Goal: Complete application form

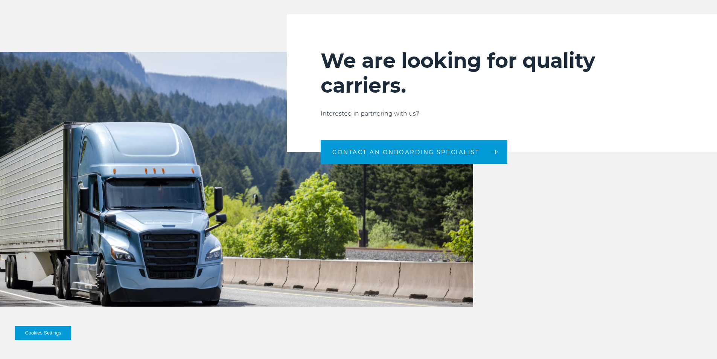
scroll to position [791, 0]
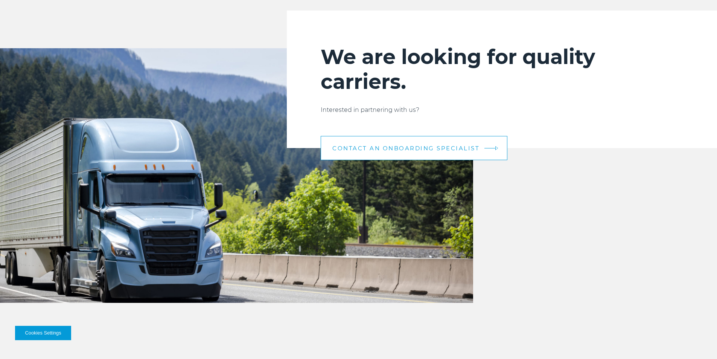
click at [438, 148] on span "CONTACT AN ONBOARDING SPECIALIST" at bounding box center [406, 148] width 147 height 6
click at [418, 145] on span "CONTACT AN ONBOARDING SPECIALIST" at bounding box center [406, 148] width 147 height 6
click at [483, 150] on link "CONTACT AN ONBOARDING SPECIALIST" at bounding box center [414, 148] width 187 height 24
click at [499, 145] on link "CONTACT AN ONBOARDING SPECIALIST" at bounding box center [414, 148] width 187 height 24
click at [344, 142] on link "CONTACT AN ONBOARDING SPECIALIST" at bounding box center [414, 148] width 187 height 24
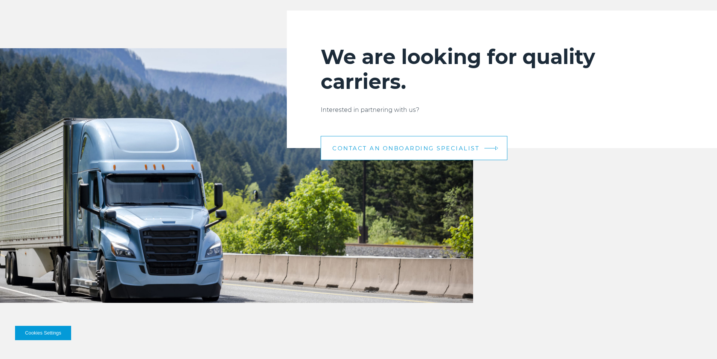
click at [344, 142] on link "CONTACT AN ONBOARDING SPECIALIST" at bounding box center [414, 148] width 187 height 24
click at [472, 149] on span "CONTACT AN ONBOARDING SPECIALIST" at bounding box center [406, 148] width 147 height 6
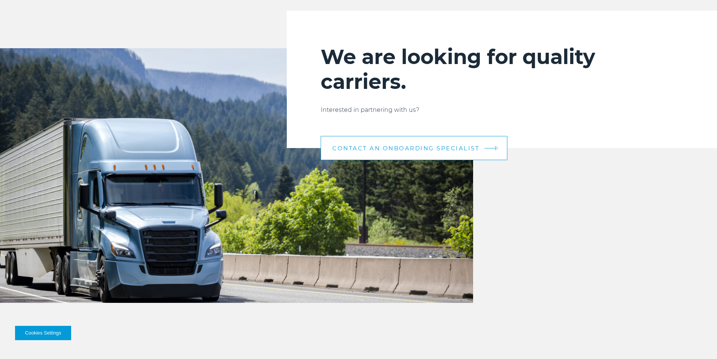
click at [472, 149] on span "CONTACT AN ONBOARDING SPECIALIST" at bounding box center [406, 148] width 147 height 6
drag, startPoint x: 472, startPoint y: 149, endPoint x: 431, endPoint y: 144, distance: 41.0
click at [431, 144] on link "CONTACT AN ONBOARDING SPECIALIST" at bounding box center [414, 148] width 187 height 24
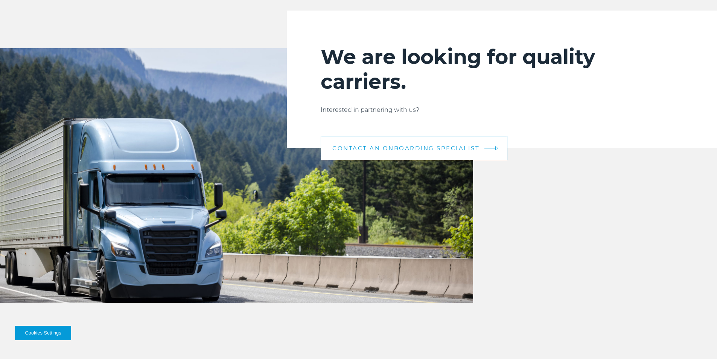
click at [431, 144] on link "CONTACT AN ONBOARDING SPECIALIST" at bounding box center [414, 148] width 187 height 24
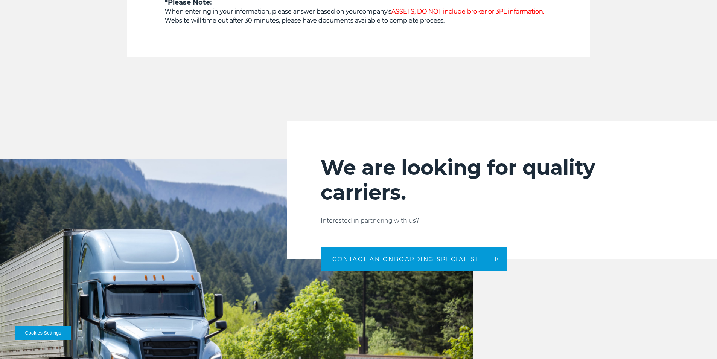
scroll to position [831, 0]
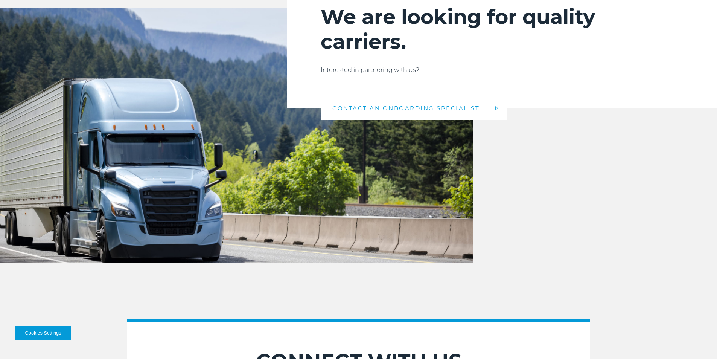
click at [423, 110] on span "CONTACT AN ONBOARDING SPECIALIST" at bounding box center [406, 108] width 147 height 6
click at [484, 105] on link "CONTACT AN ONBOARDING SPECIALIST" at bounding box center [414, 108] width 187 height 24
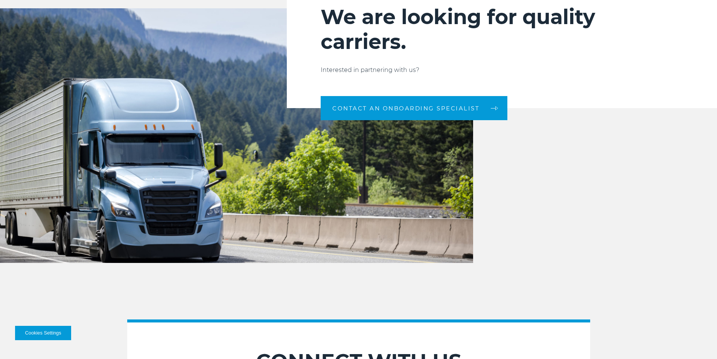
click at [302, 108] on img at bounding box center [236, 135] width 473 height 255
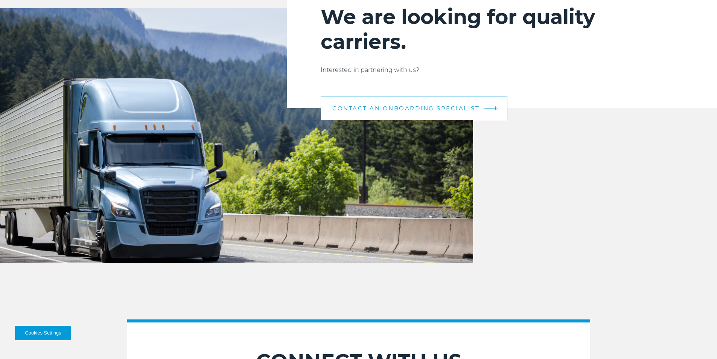
click at [330, 99] on link "CONTACT AN ONBOARDING SPECIALIST" at bounding box center [414, 108] width 187 height 24
click at [333, 113] on link "CONTACT AN ONBOARDING SPECIALIST" at bounding box center [414, 108] width 187 height 24
click at [347, 108] on span "CONTACT AN ONBOARDING SPECIALIST" at bounding box center [406, 108] width 147 height 6
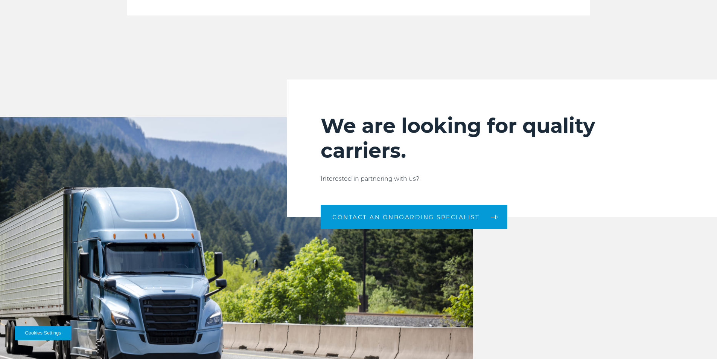
scroll to position [718, 0]
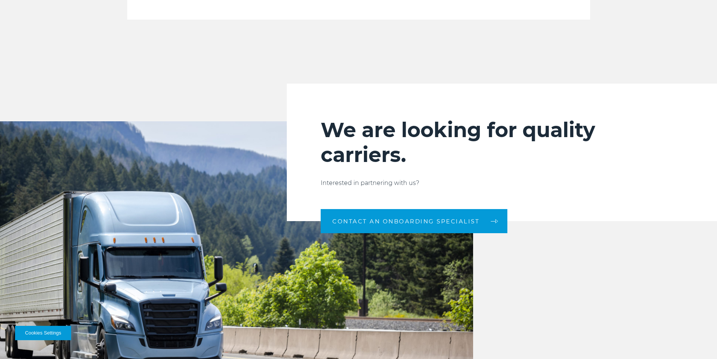
click at [331, 160] on h2 "We are looking for quality carriers." at bounding box center [502, 143] width 363 height 50
click at [349, 185] on p "Interested in partnering with us?" at bounding box center [502, 183] width 363 height 9
click at [467, 184] on p "Interested in partnering with us?" at bounding box center [502, 183] width 363 height 9
click at [668, 110] on div "We are looking for quality carriers. Interested in partnering with us? CONTACT …" at bounding box center [502, 152] width 430 height 137
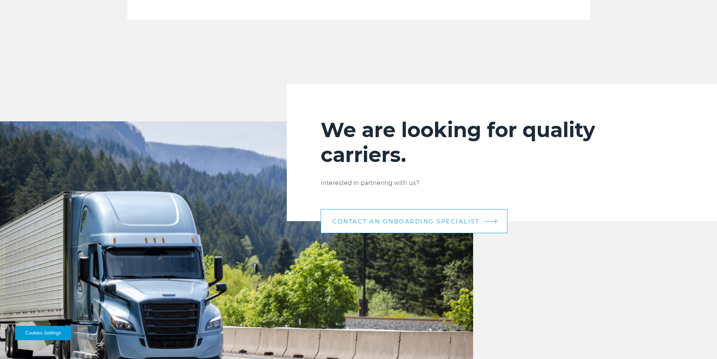
click at [470, 222] on span "CONTACT AN ONBOARDING SPECIALIST" at bounding box center [406, 221] width 147 height 6
click at [498, 218] on link "CONTACT AN ONBOARDING SPECIALIST" at bounding box center [414, 221] width 187 height 24
click at [405, 217] on link "CONTACT AN ONBOARDING SPECIALIST" at bounding box center [414, 221] width 187 height 24
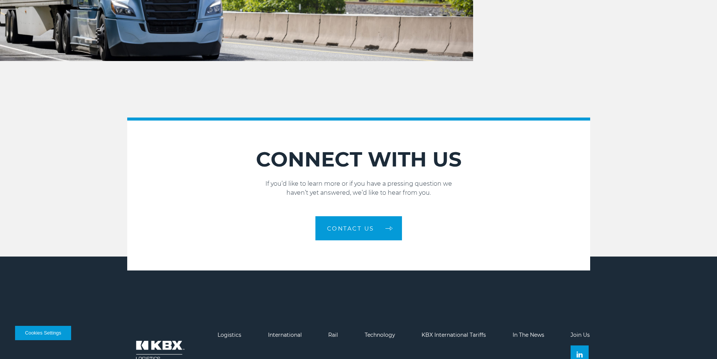
scroll to position [1057, 0]
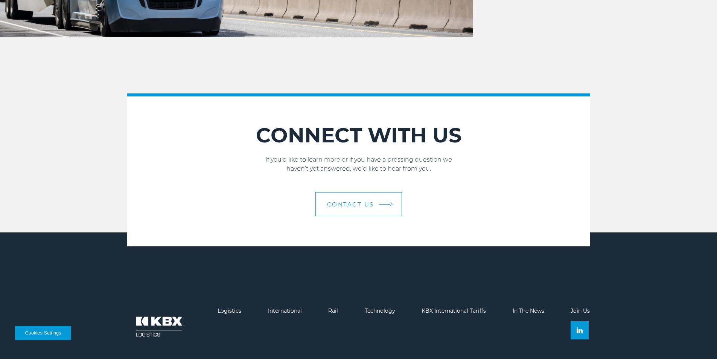
click at [372, 207] on span "Contact Us" at bounding box center [350, 204] width 47 height 6
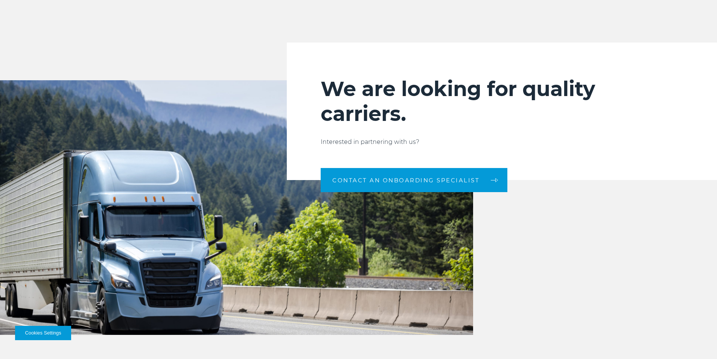
scroll to position [756, 0]
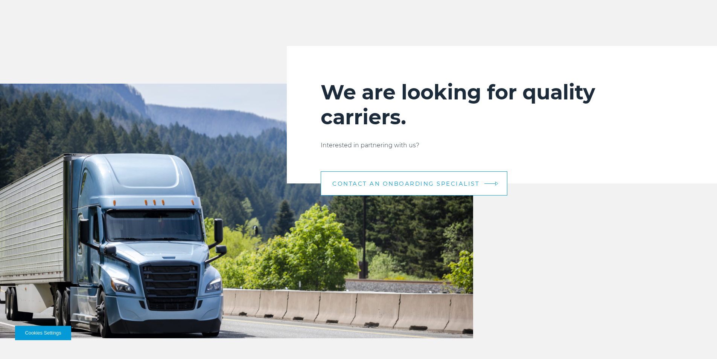
click at [422, 181] on span "CONTACT AN ONBOARDING SPECIALIST" at bounding box center [406, 184] width 147 height 6
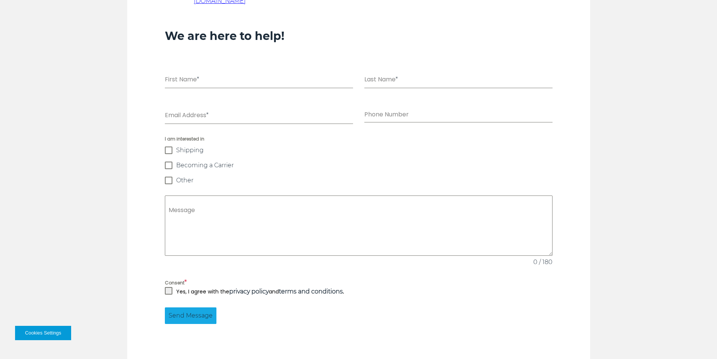
scroll to position [527, 0]
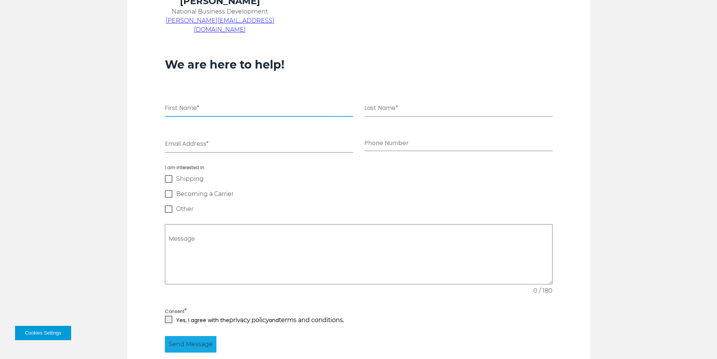
click at [212, 101] on input "First Name *" at bounding box center [259, 108] width 188 height 15
type input "*****"
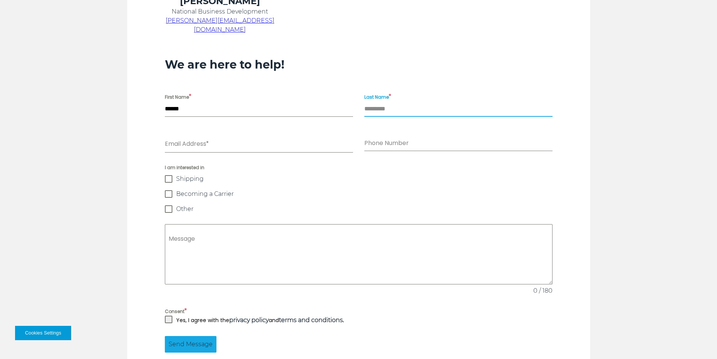
click at [414, 101] on input "Last Name *" at bounding box center [459, 108] width 188 height 15
type input "******"
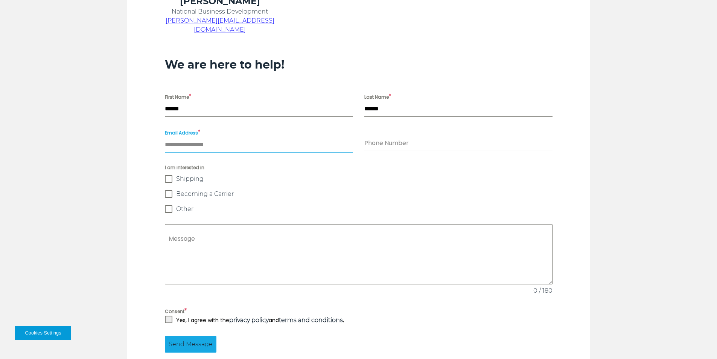
click at [283, 137] on input "Email Address *" at bounding box center [259, 144] width 188 height 15
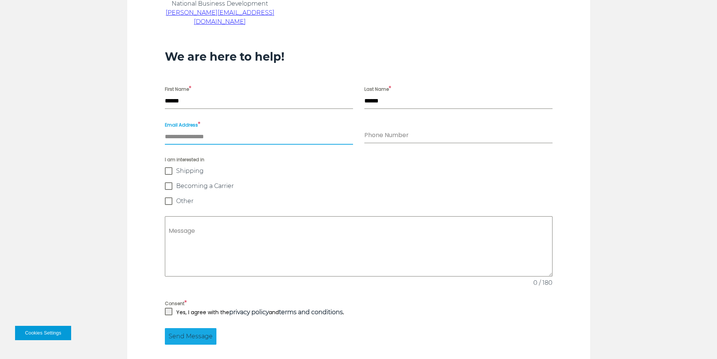
scroll to position [542, 0]
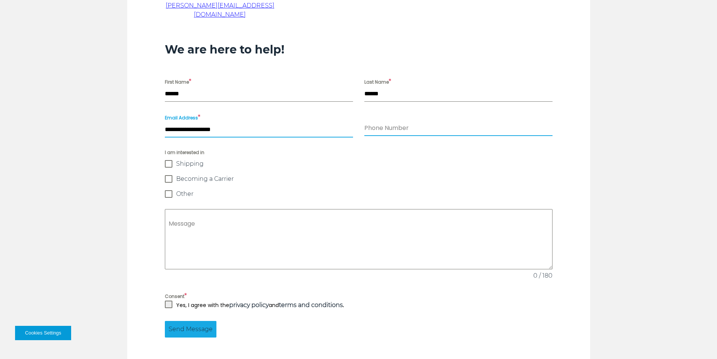
type input "**********"
click at [452, 122] on input "Phone Number" at bounding box center [459, 128] width 188 height 15
type input "**********"
click at [175, 169] on div "I am interested in Shipping Becoming a Carrier Other" at bounding box center [359, 173] width 388 height 49
click at [170, 175] on span at bounding box center [169, 179] width 8 height 8
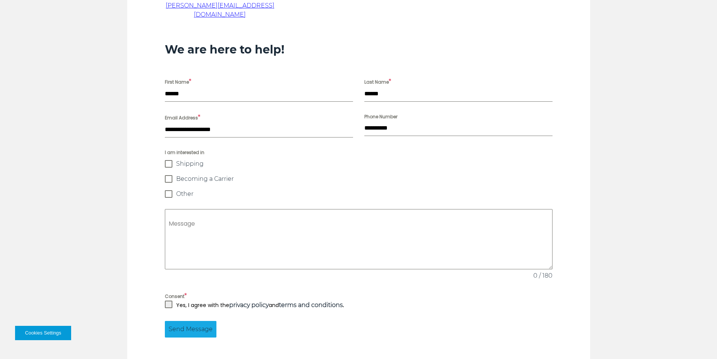
click at [170, 301] on span at bounding box center [169, 305] width 8 height 8
click at [196, 325] on span "Send Message" at bounding box center [191, 329] width 44 height 9
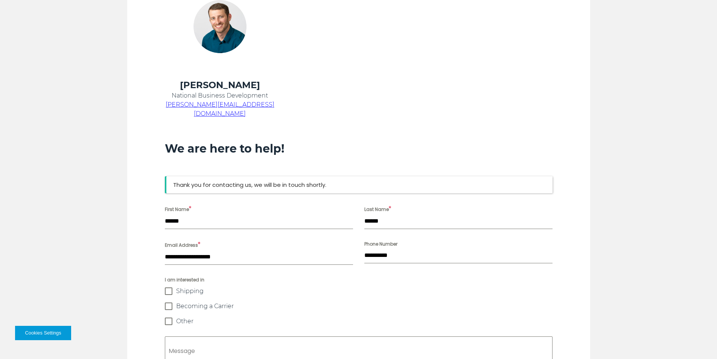
scroll to position [443, 0]
